Goal: Register for event/course

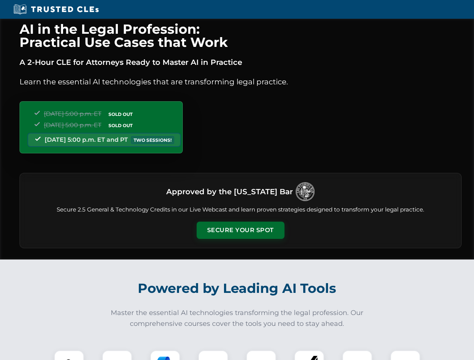
click at [240, 230] on button "Secure Your Spot" at bounding box center [240, 230] width 88 height 17
click at [69, 355] on img at bounding box center [69, 365] width 22 height 22
